Goal: Transaction & Acquisition: Obtain resource

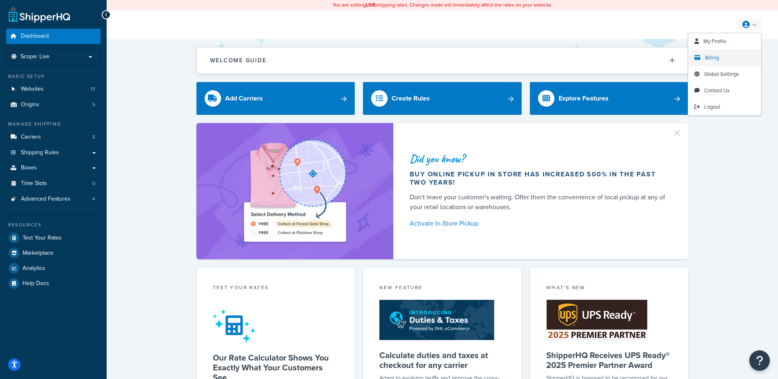
click at [710, 55] on span "Billing" at bounding box center [712, 58] width 14 height 8
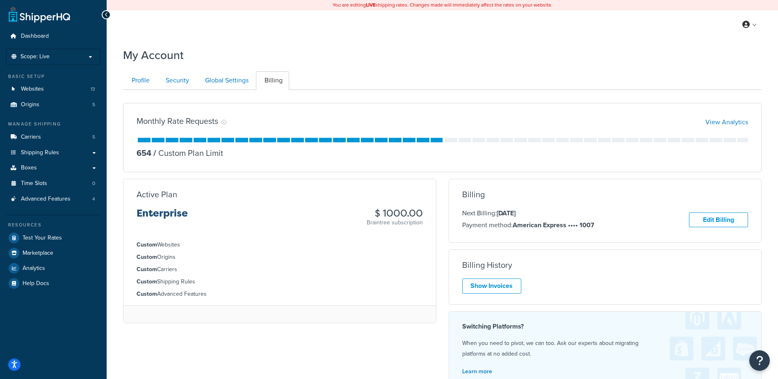
scroll to position [101, 0]
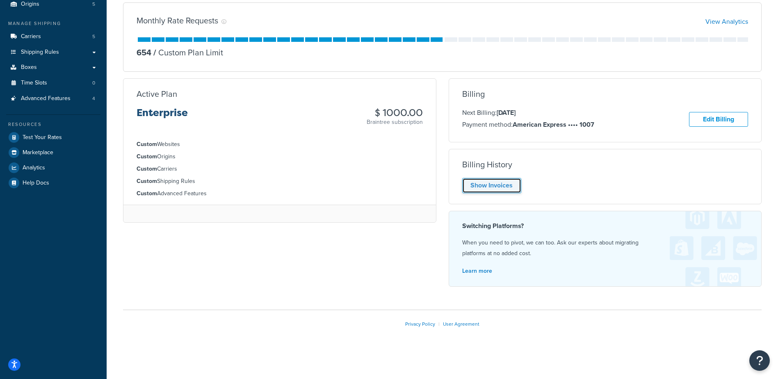
click at [498, 185] on link "Show Invoices" at bounding box center [491, 185] width 59 height 15
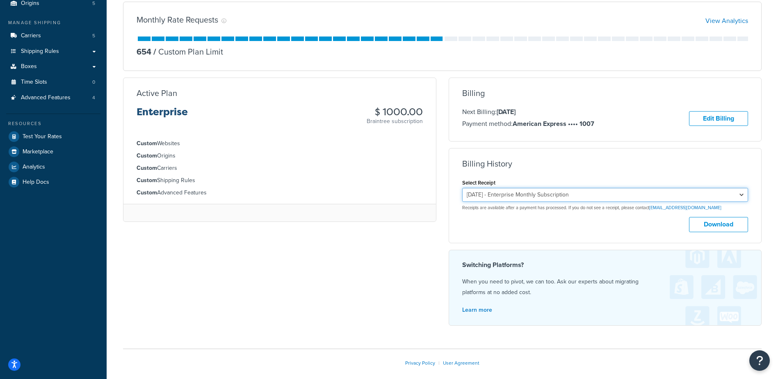
click at [543, 196] on select "[DATE] - Enterprise Monthly Subscription [DATE] - Enterprise Monthly Subscripti…" at bounding box center [605, 195] width 286 height 14
click at [541, 195] on select "[DATE] - Enterprise Monthly Subscription [DATE] - Enterprise Monthly Subscripti…" at bounding box center [605, 195] width 286 height 14
click at [706, 226] on button "Download" at bounding box center [718, 224] width 59 height 15
